Goal: Transaction & Acquisition: Book appointment/travel/reservation

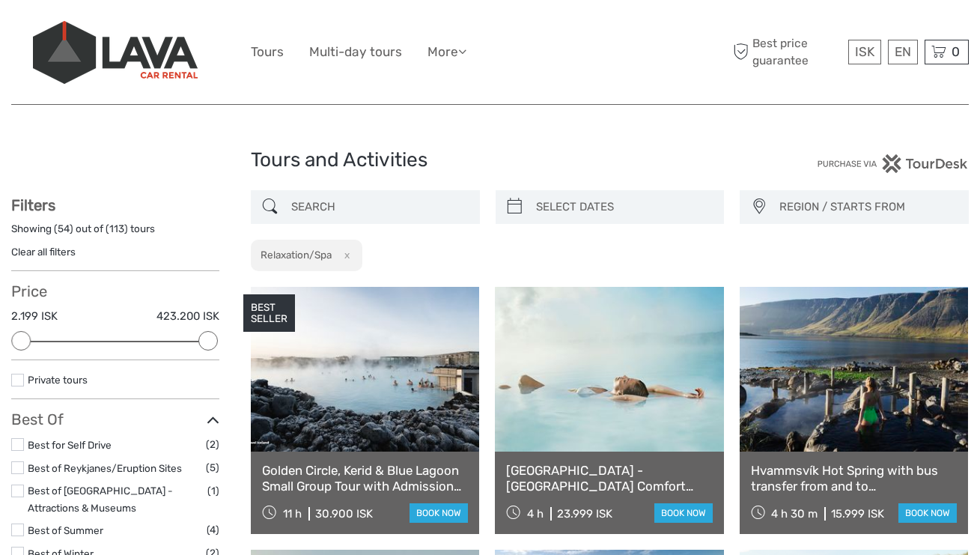
select select
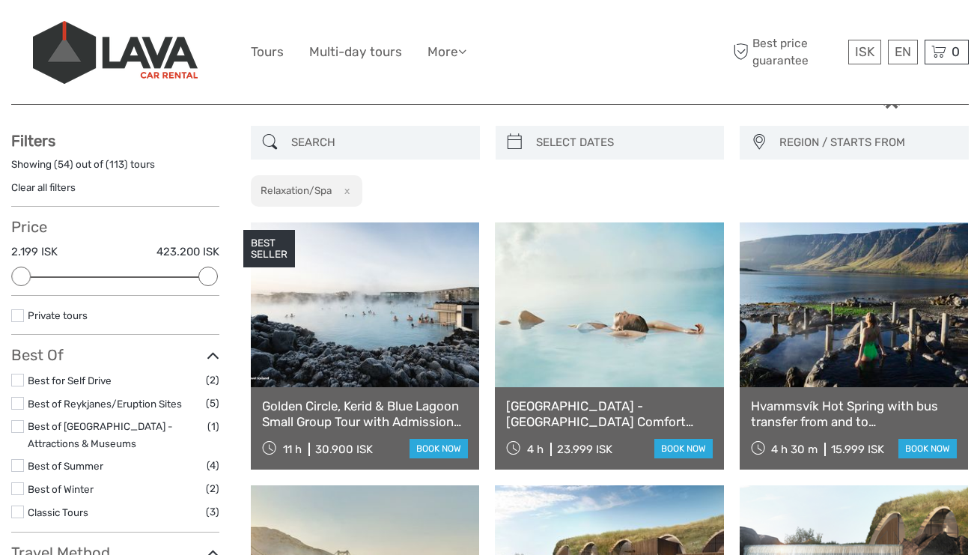
scroll to position [63, 0]
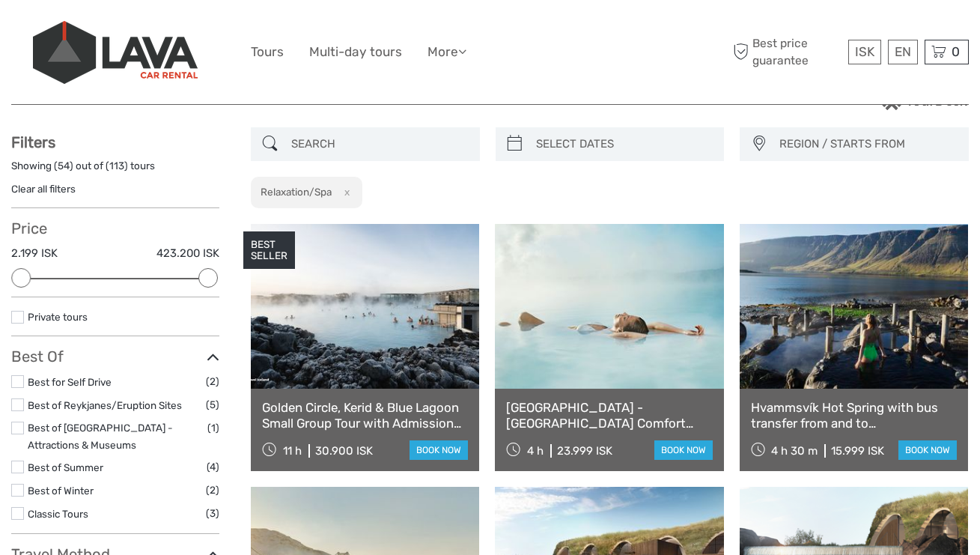
click at [349, 150] on input "search" at bounding box center [378, 144] width 187 height 26
type input "c"
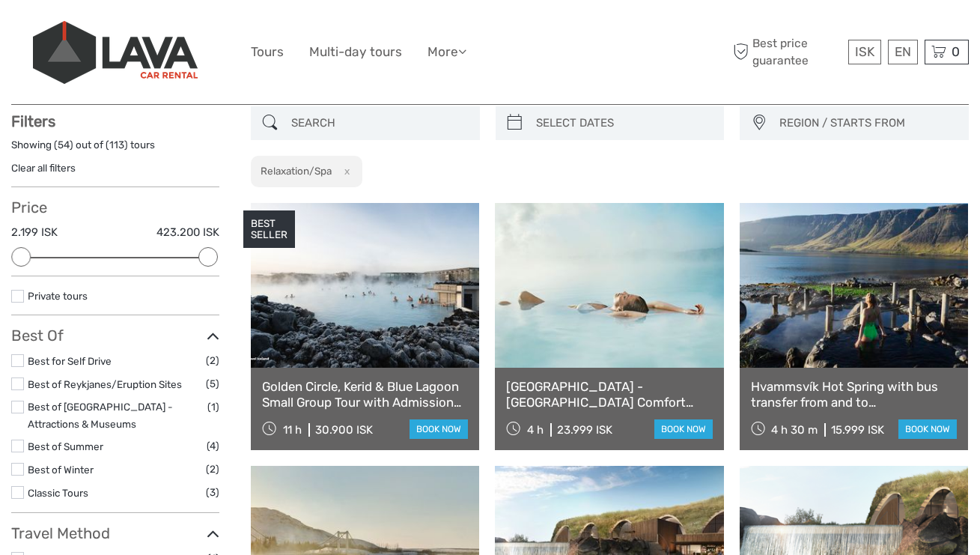
scroll to position [85, 0]
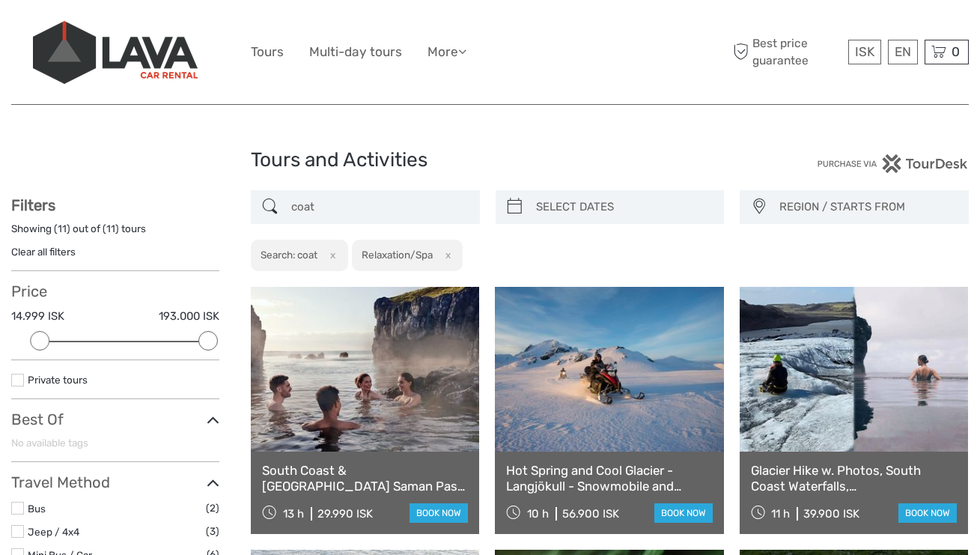
drag, startPoint x: 346, startPoint y: 207, endPoint x: 241, endPoint y: 192, distance: 106.0
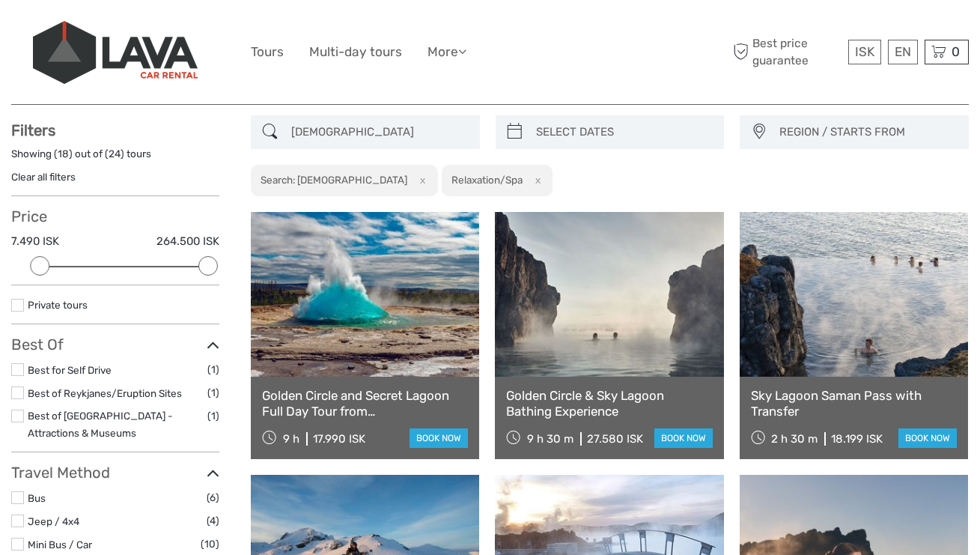
scroll to position [66, 0]
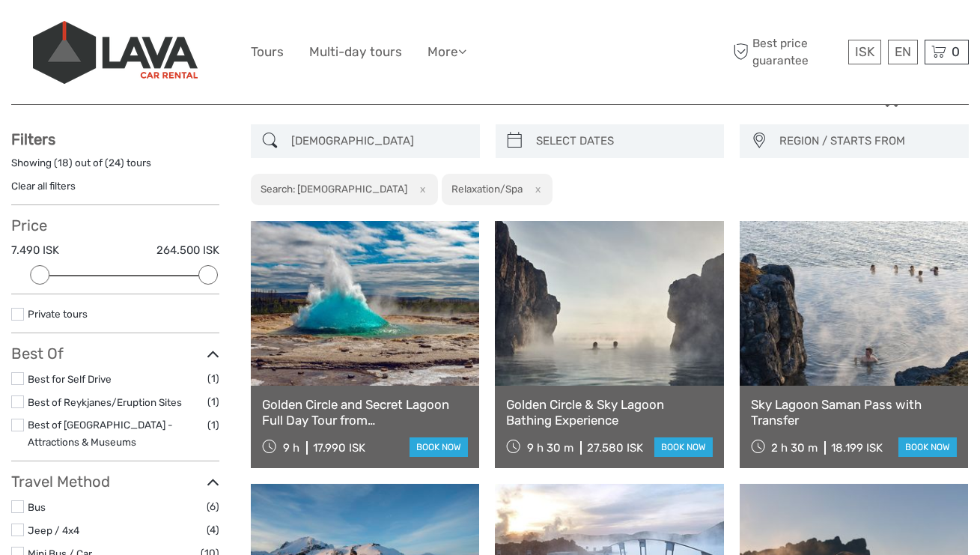
drag, startPoint x: 330, startPoint y: 143, endPoint x: 293, endPoint y: 140, distance: 36.8
click at [293, 141] on input "male" at bounding box center [378, 141] width 187 height 26
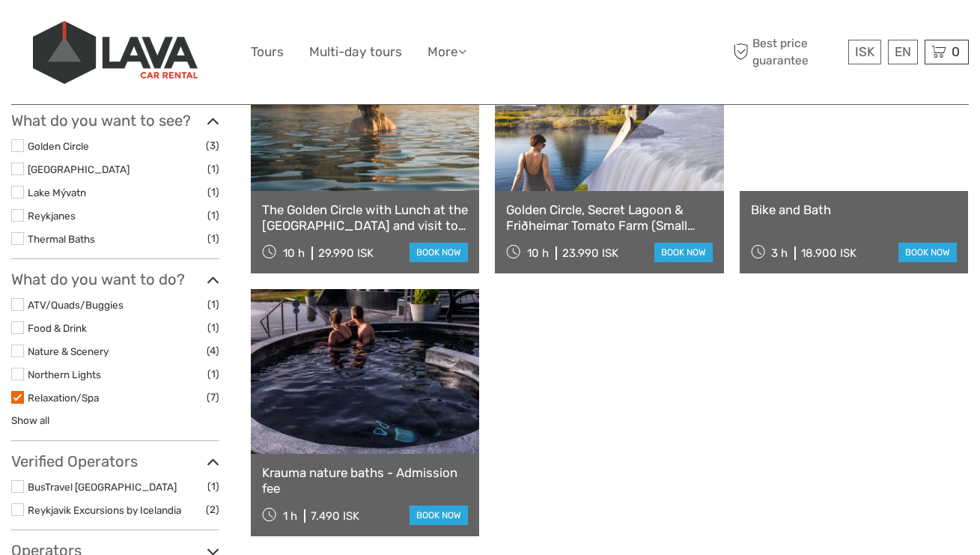
scroll to position [706, 0]
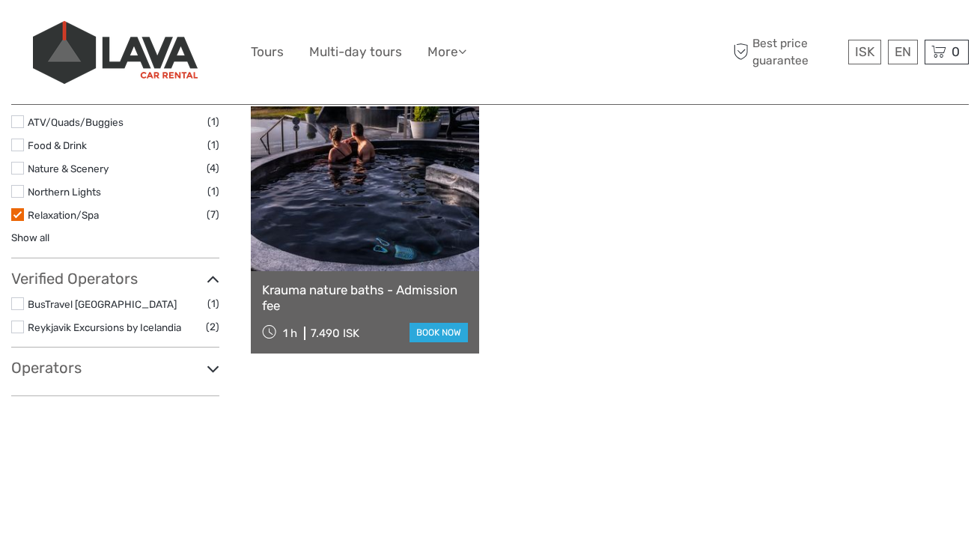
click at [35, 209] on link "Relaxation/Spa" at bounding box center [63, 215] width 71 height 12
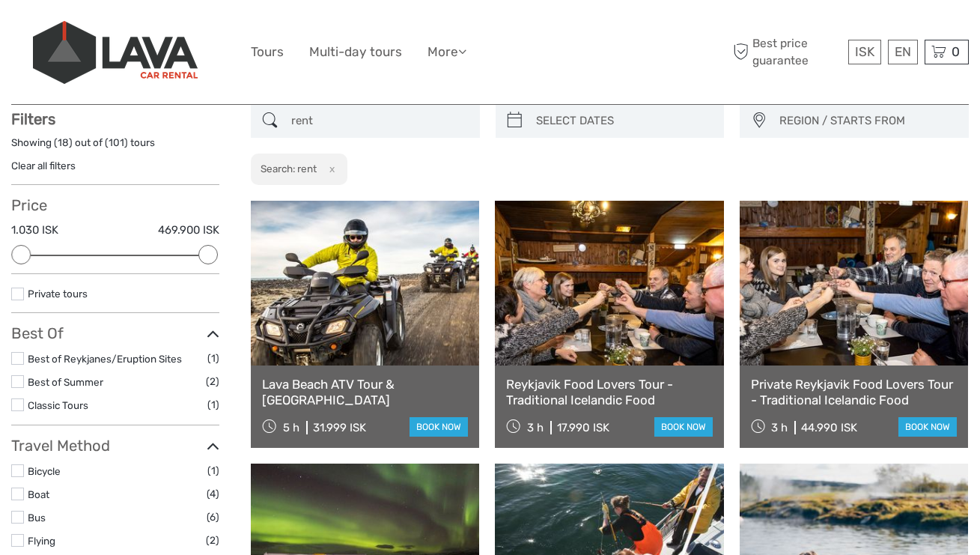
scroll to position [85, 0]
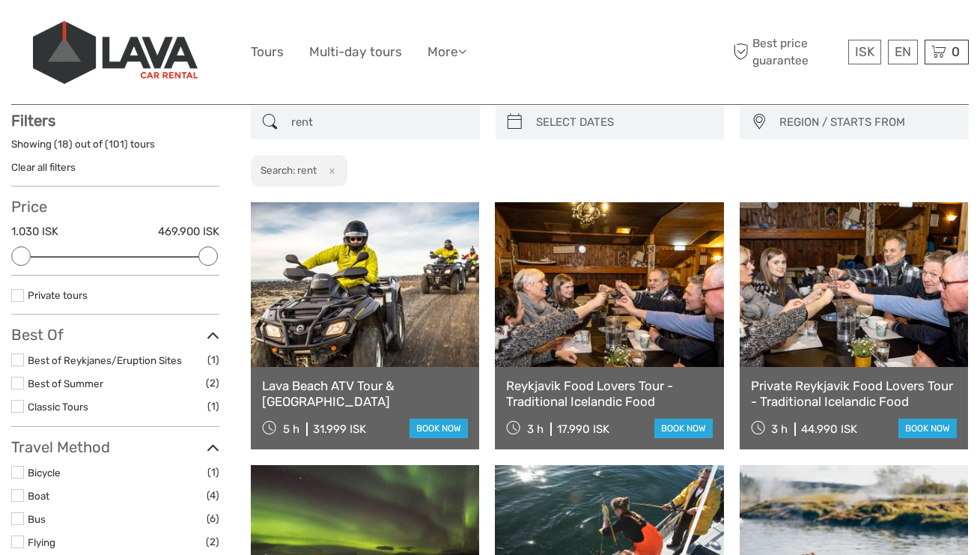
drag, startPoint x: 332, startPoint y: 120, endPoint x: 264, endPoint y: 119, distance: 68.9
click at [264, 119] on div "rent" at bounding box center [365, 123] width 229 height 34
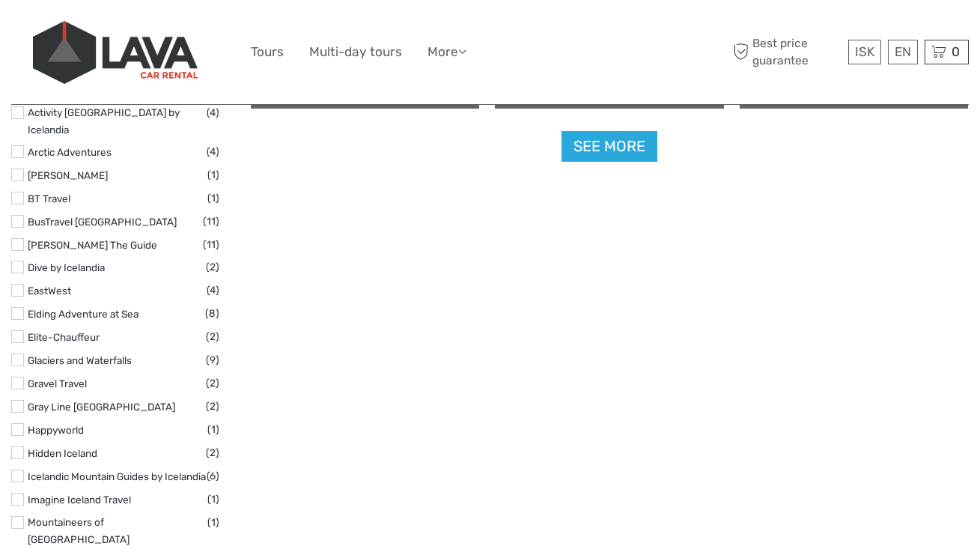
scroll to position [1767, 0]
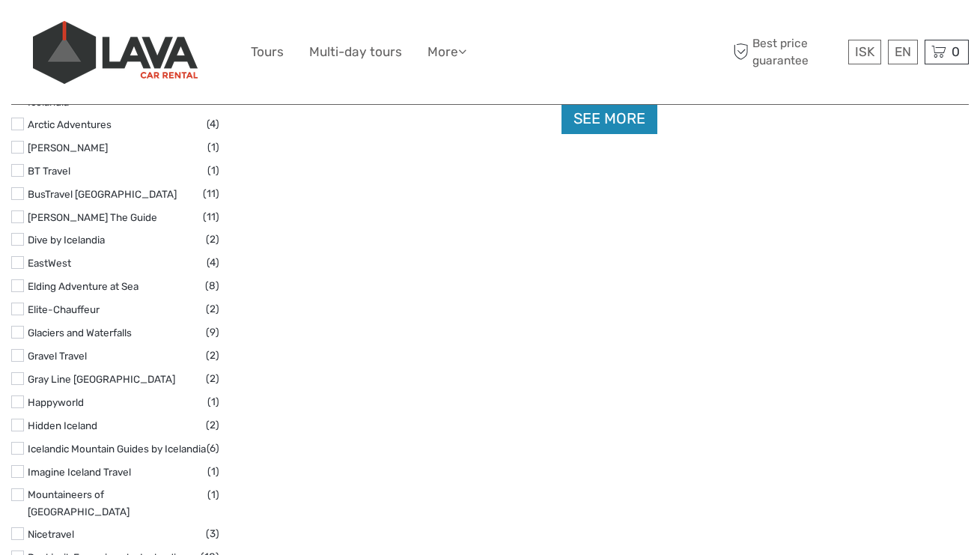
type input "coat"
click at [622, 115] on link "See more" at bounding box center [610, 118] width 96 height 31
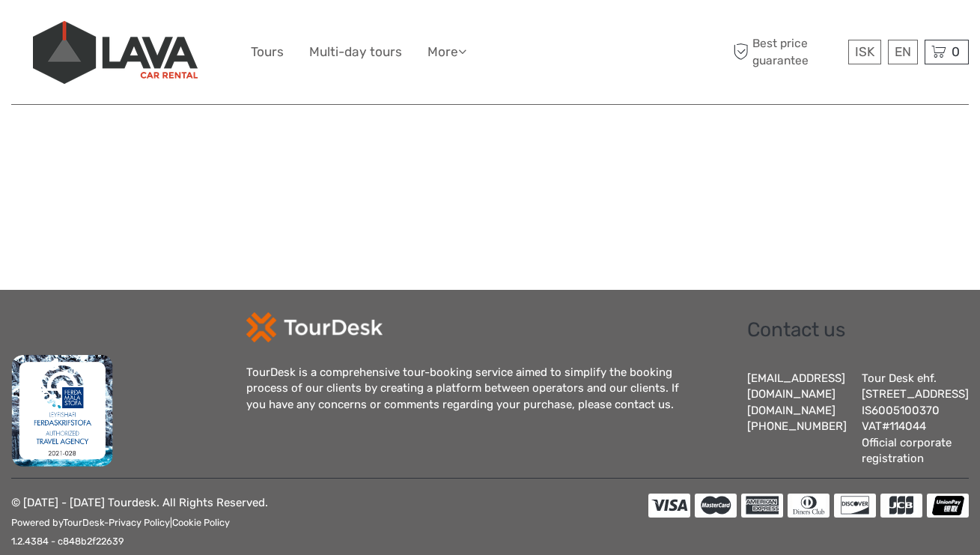
scroll to position [3070, 0]
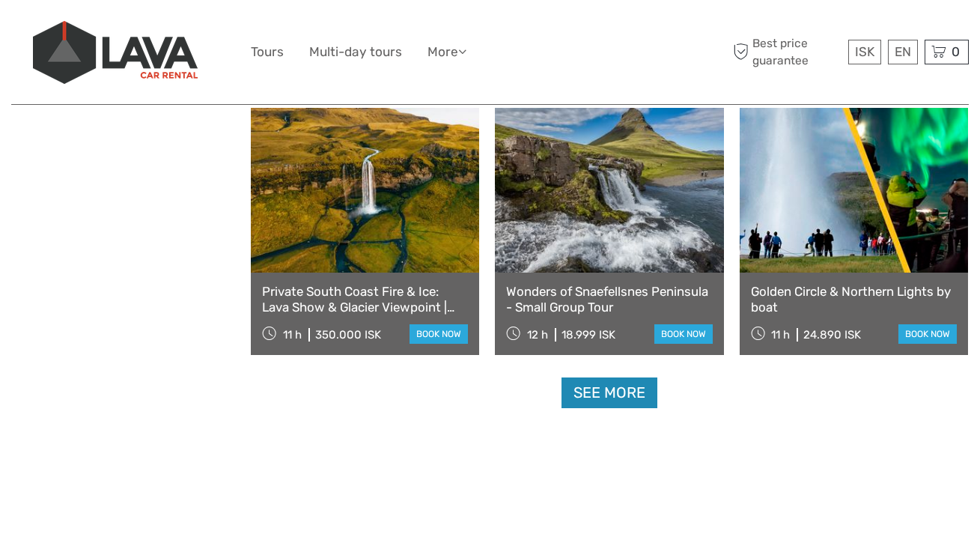
click at [622, 383] on link "See more" at bounding box center [610, 392] width 96 height 31
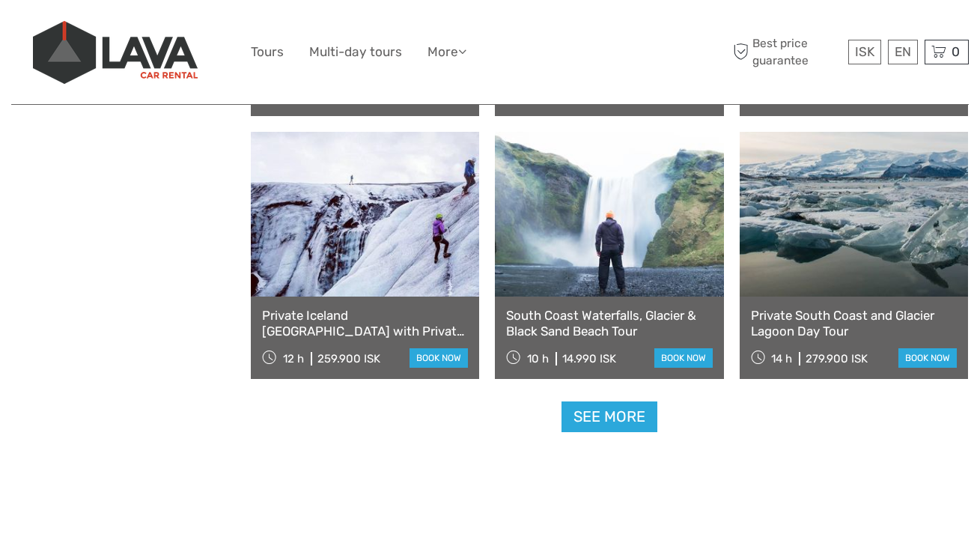
scroll to position [4647, 0]
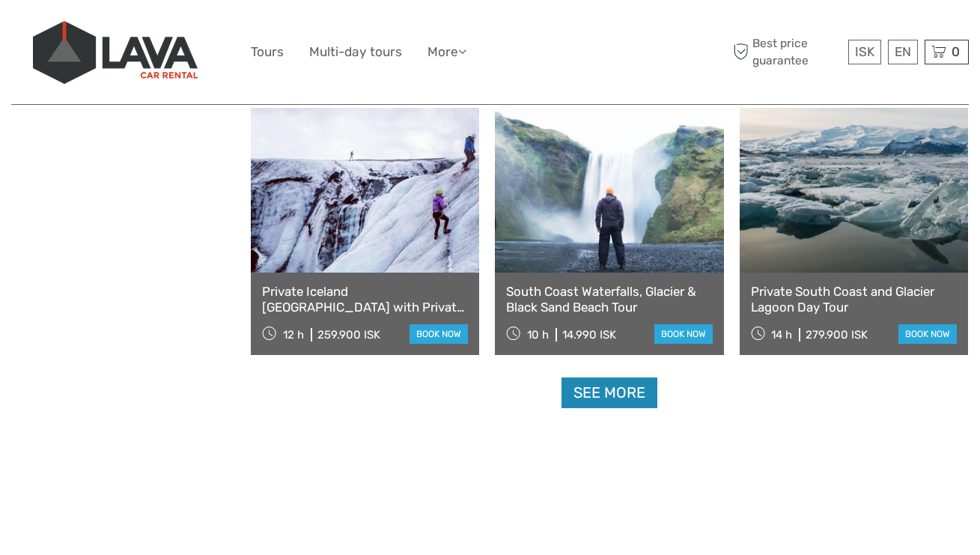
click at [610, 400] on link "See more" at bounding box center [610, 392] width 96 height 31
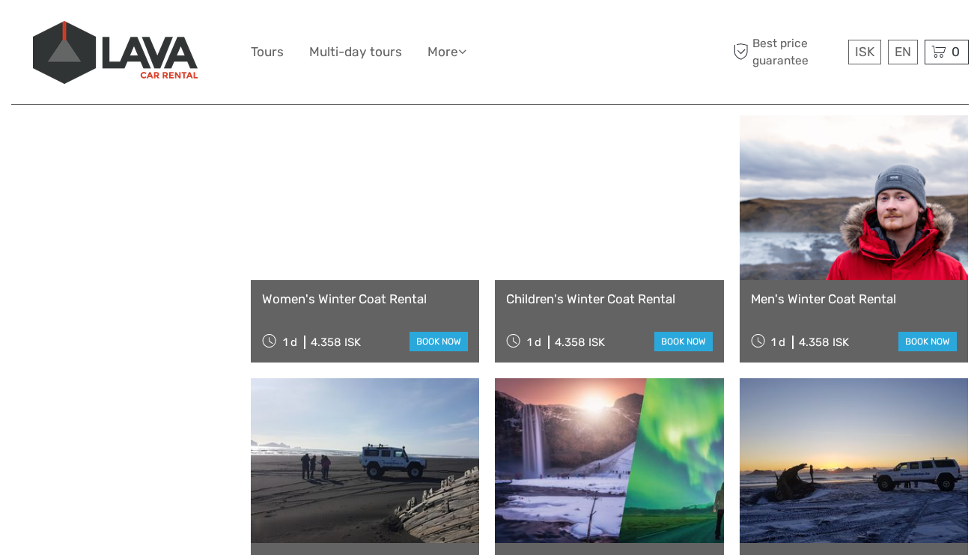
scroll to position [4901, 0]
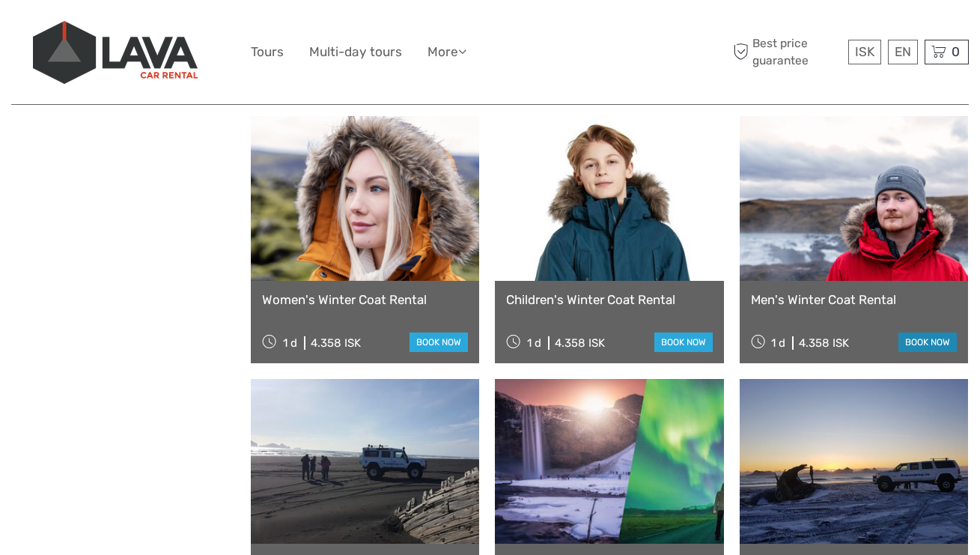
click at [910, 344] on link "book now" at bounding box center [927, 341] width 58 height 19
